Goal: Find specific page/section: Find specific page/section

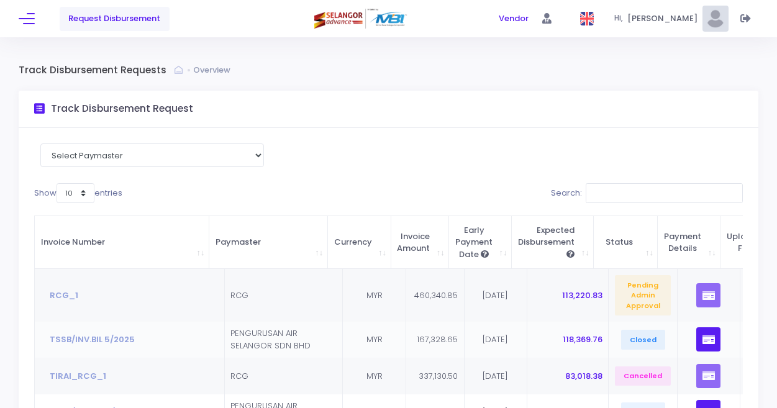
scroll to position [62, 0]
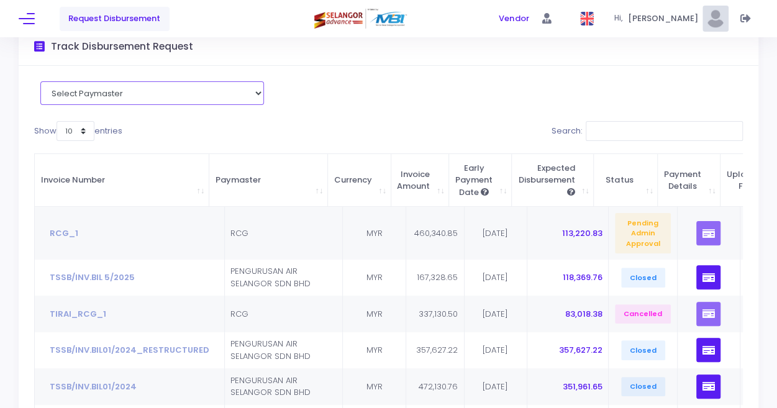
click at [211, 89] on select "Select Paymaster PENGURUSAN AIR SELANGOR SDN BHD RCG" at bounding box center [152, 93] width 224 height 24
select select "3449"
click at [40, 105] on select "Select Paymaster PENGURUSAN AIR SELANGOR SDN BHD RCG" at bounding box center [152, 93] width 224 height 24
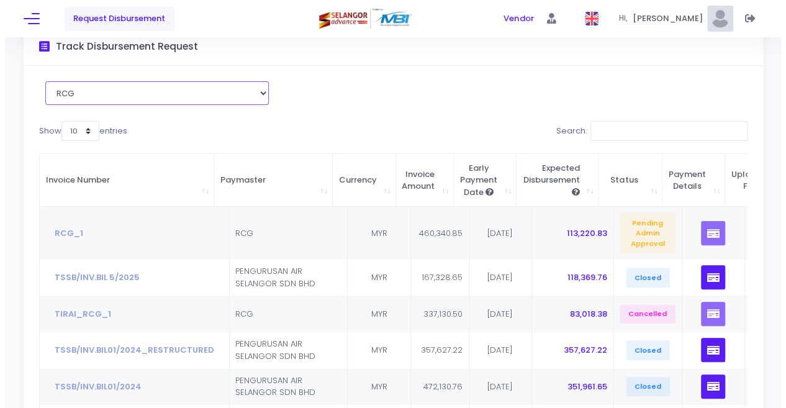
scroll to position [0, 0]
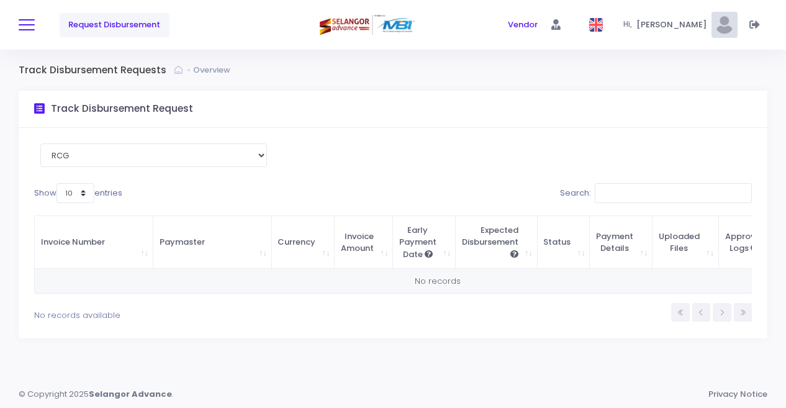
click at [27, 25] on button at bounding box center [27, 25] width 16 height 16
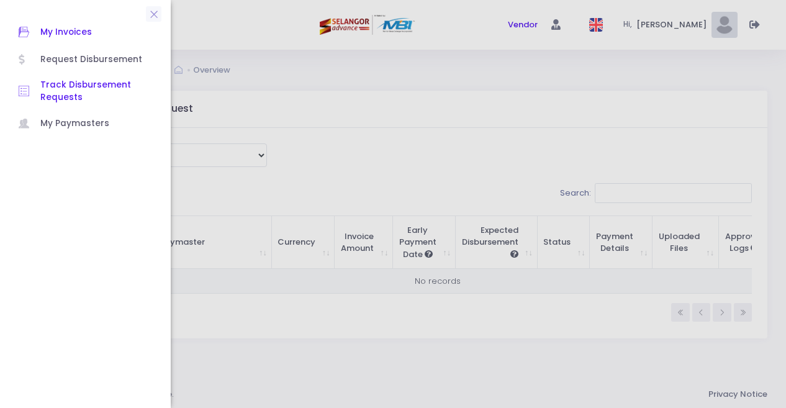
click at [83, 32] on span "My Invoices" at bounding box center [96, 32] width 112 height 16
